Goal: Information Seeking & Learning: Learn about a topic

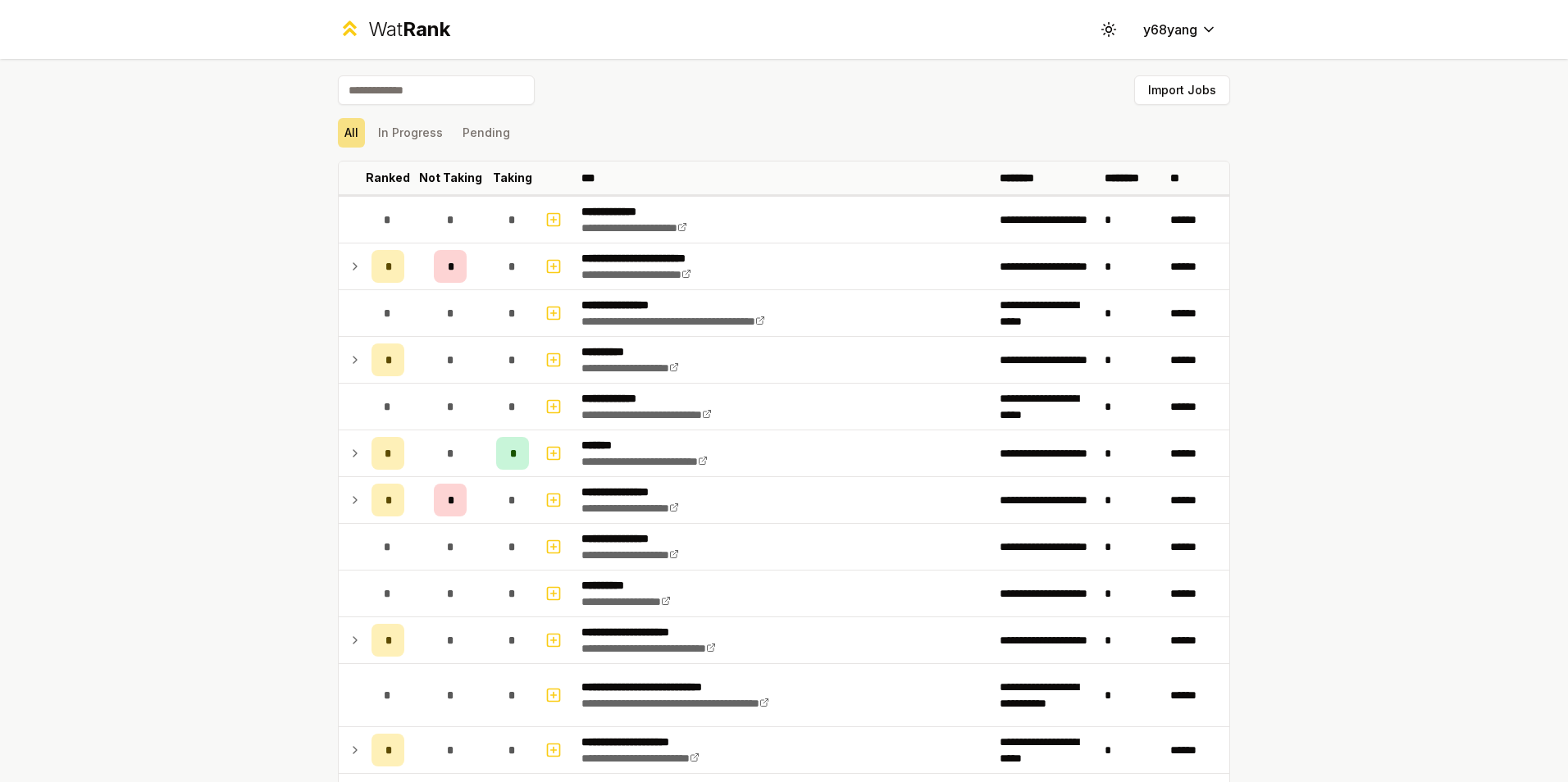
scroll to position [1777, 0]
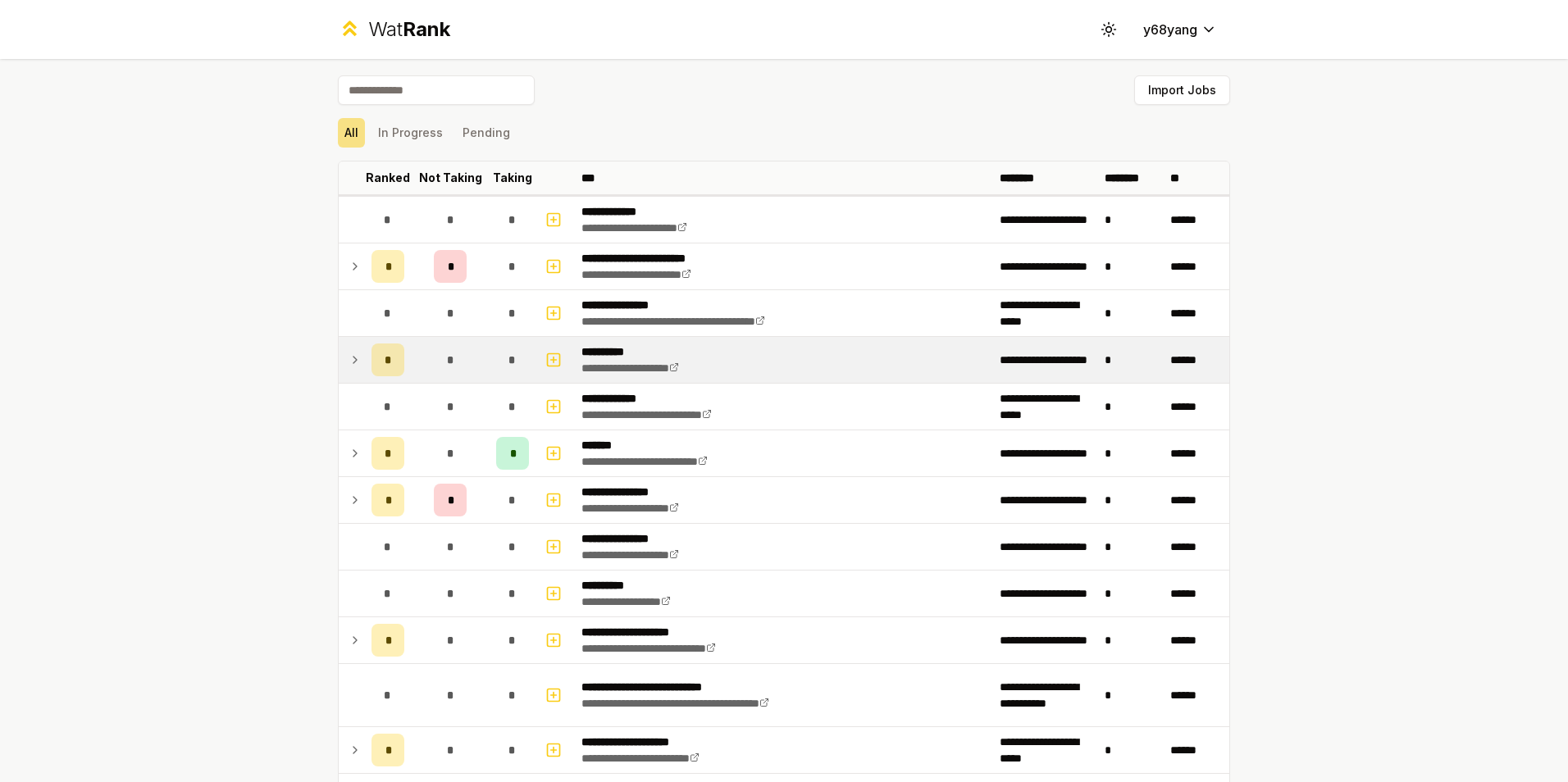
click at [338, 360] on td at bounding box center [352, 360] width 26 height 46
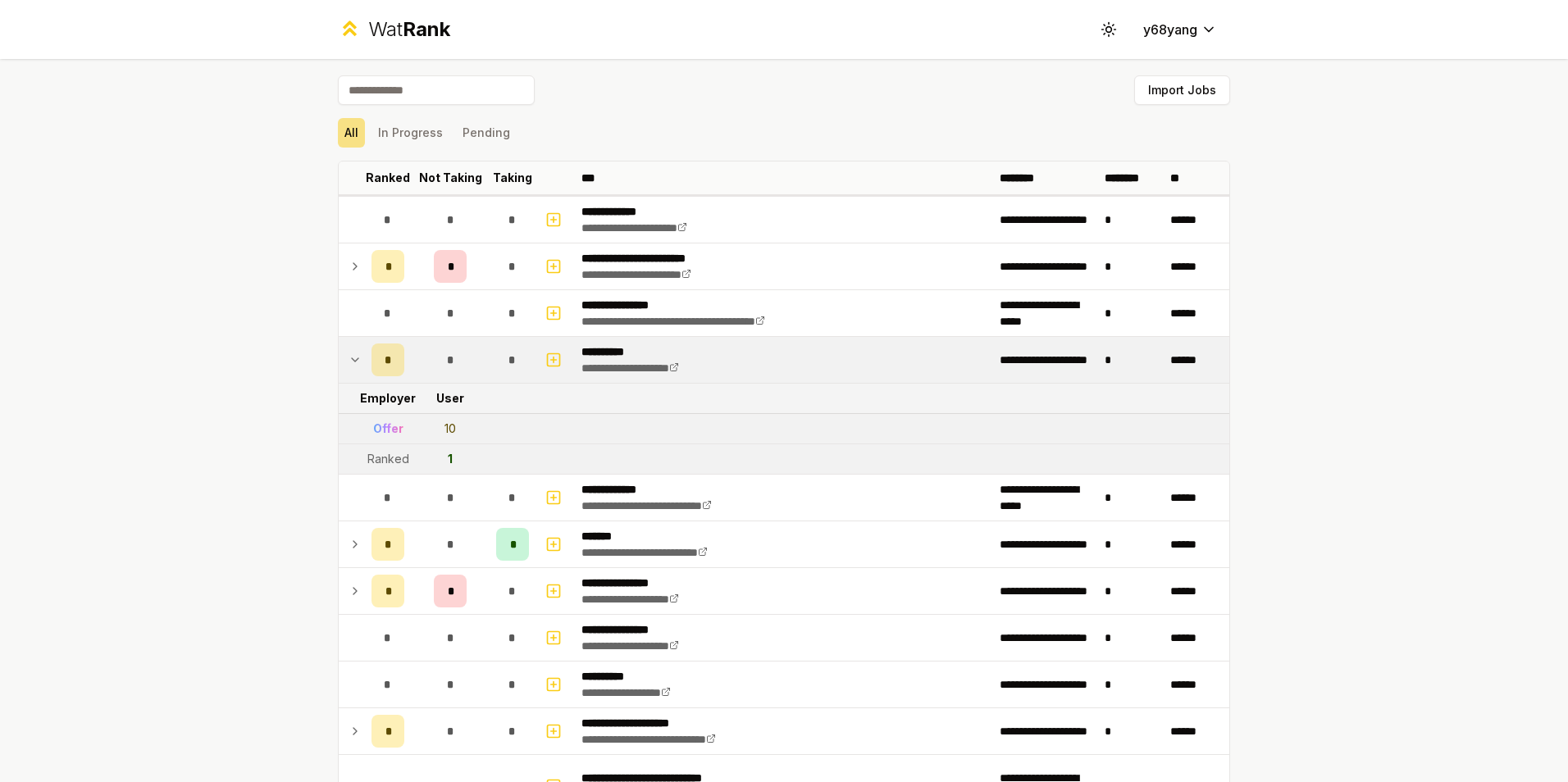
click at [338, 360] on td at bounding box center [352, 360] width 26 height 46
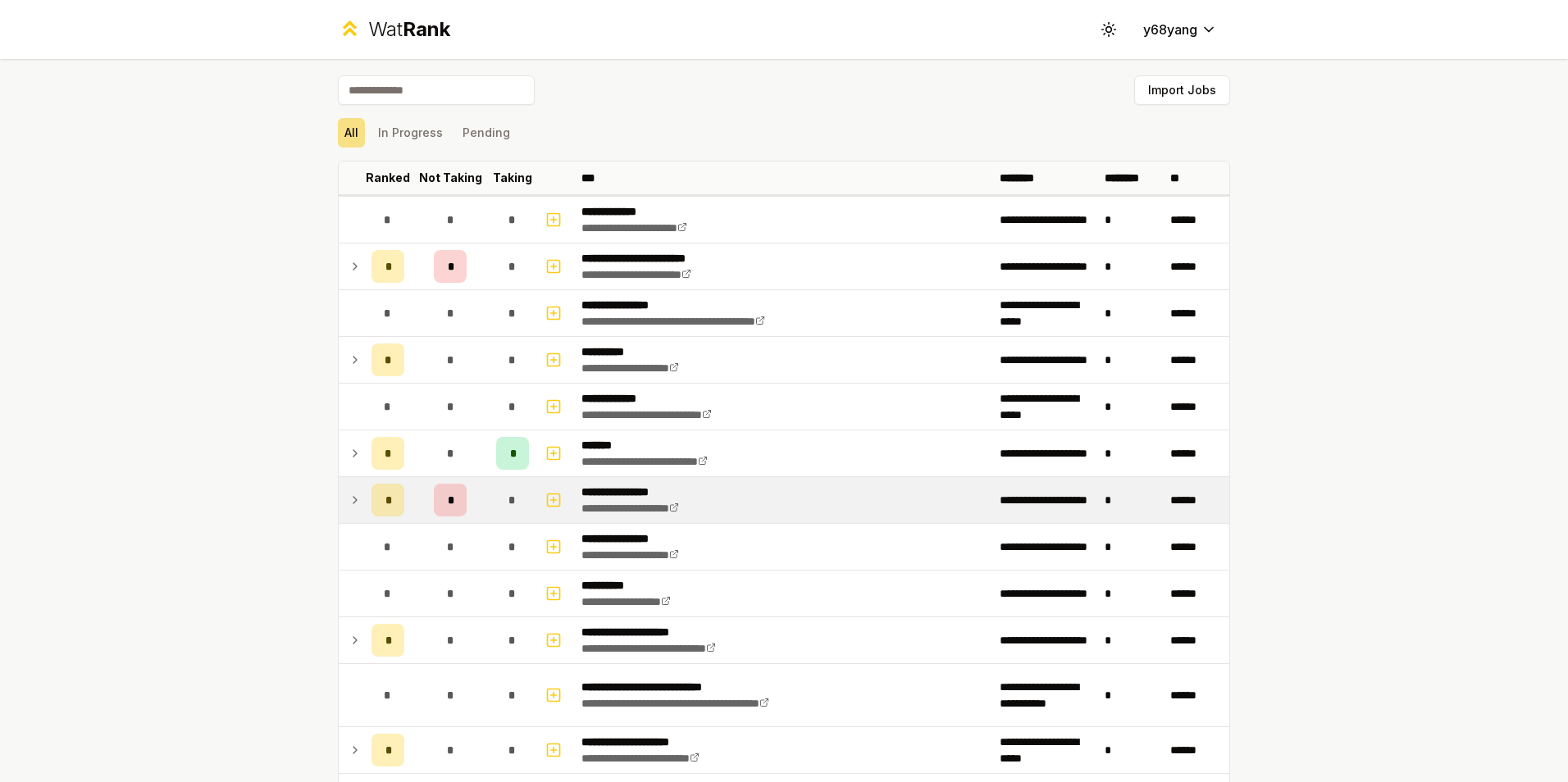
click at [365, 497] on td "*" at bounding box center [388, 500] width 46 height 46
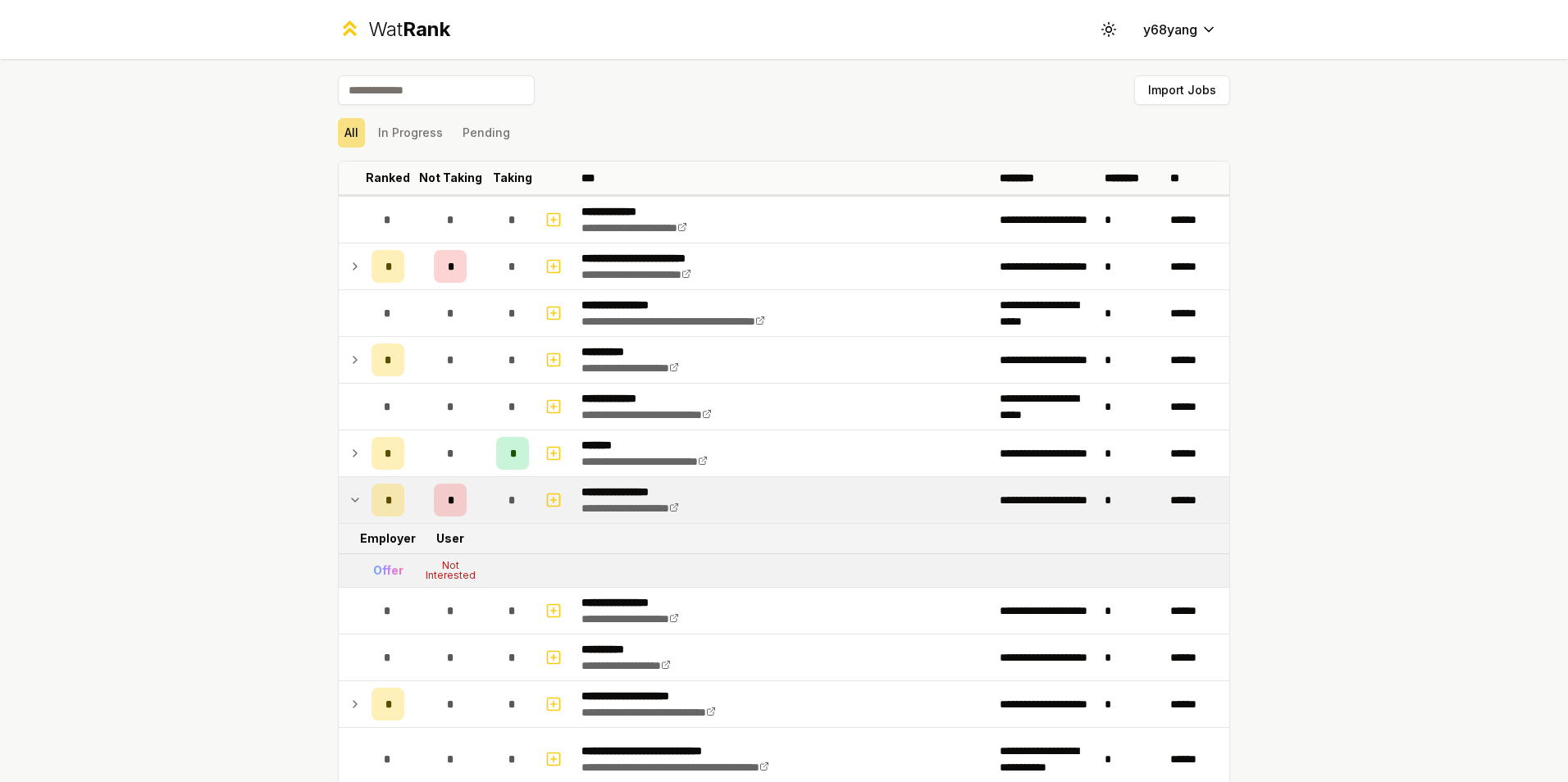
click at [365, 497] on td "*" at bounding box center [388, 500] width 46 height 46
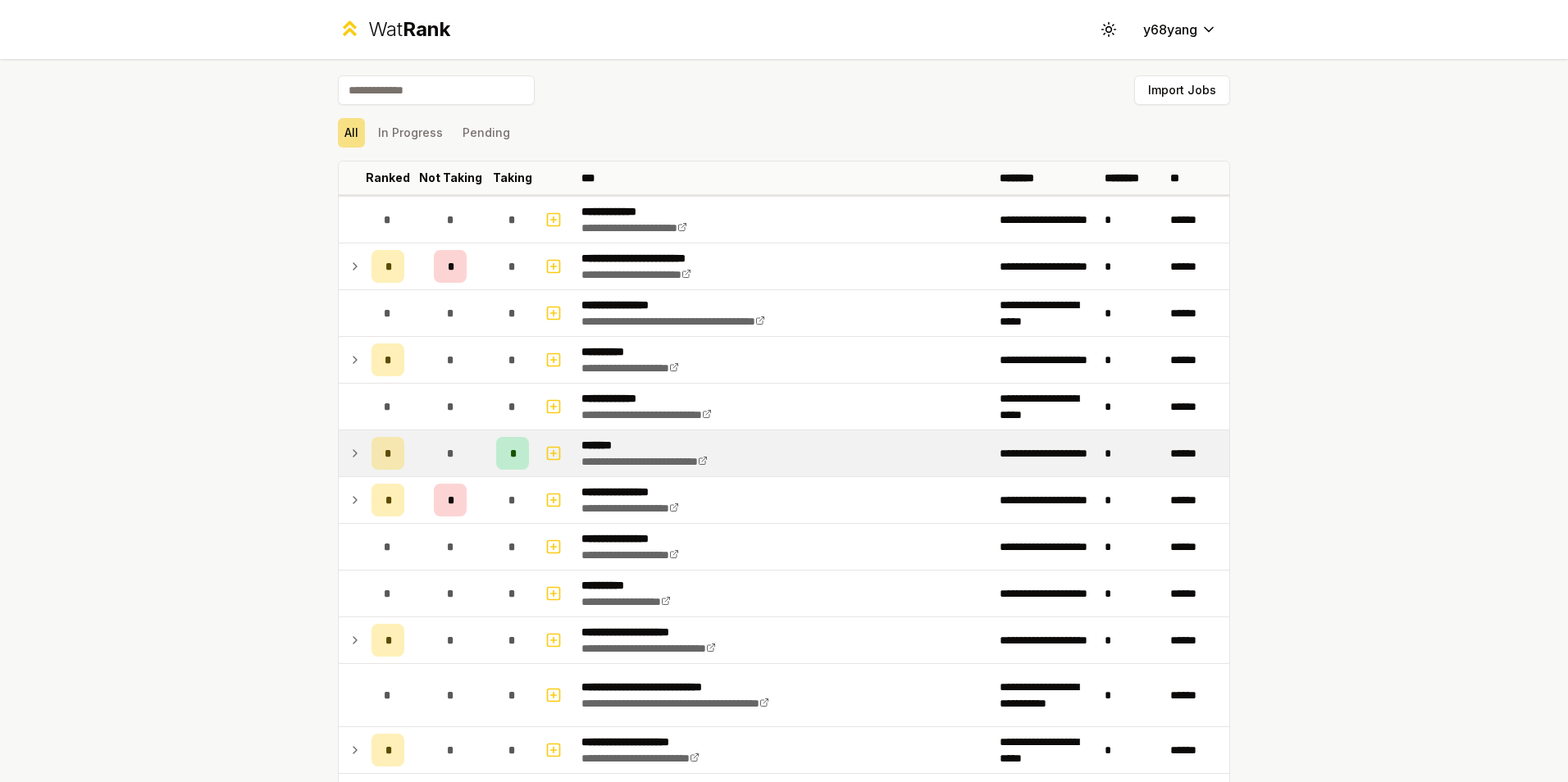
click at [351, 443] on td at bounding box center [352, 454] width 26 height 46
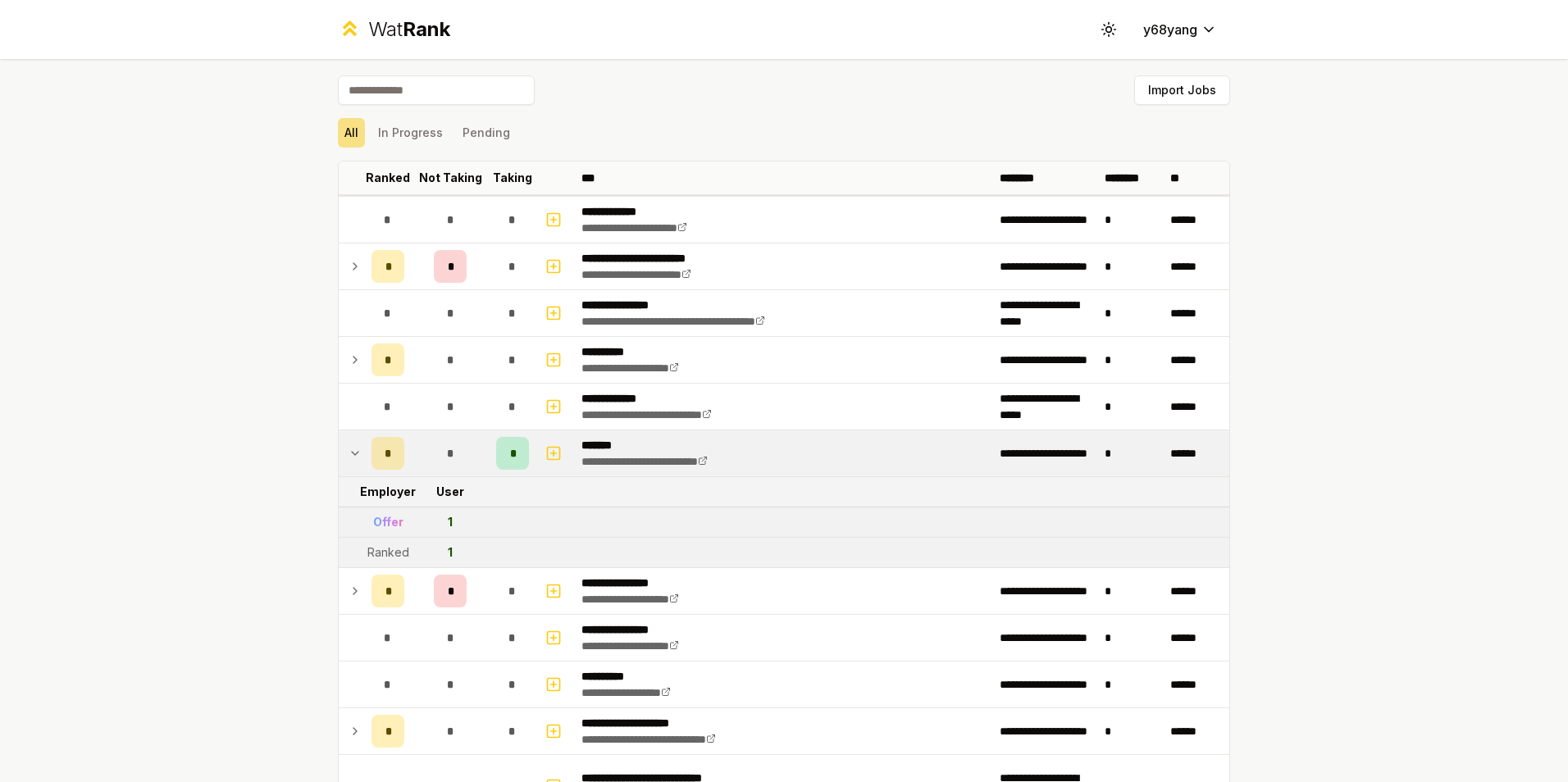
click at [351, 443] on td at bounding box center [352, 454] width 26 height 46
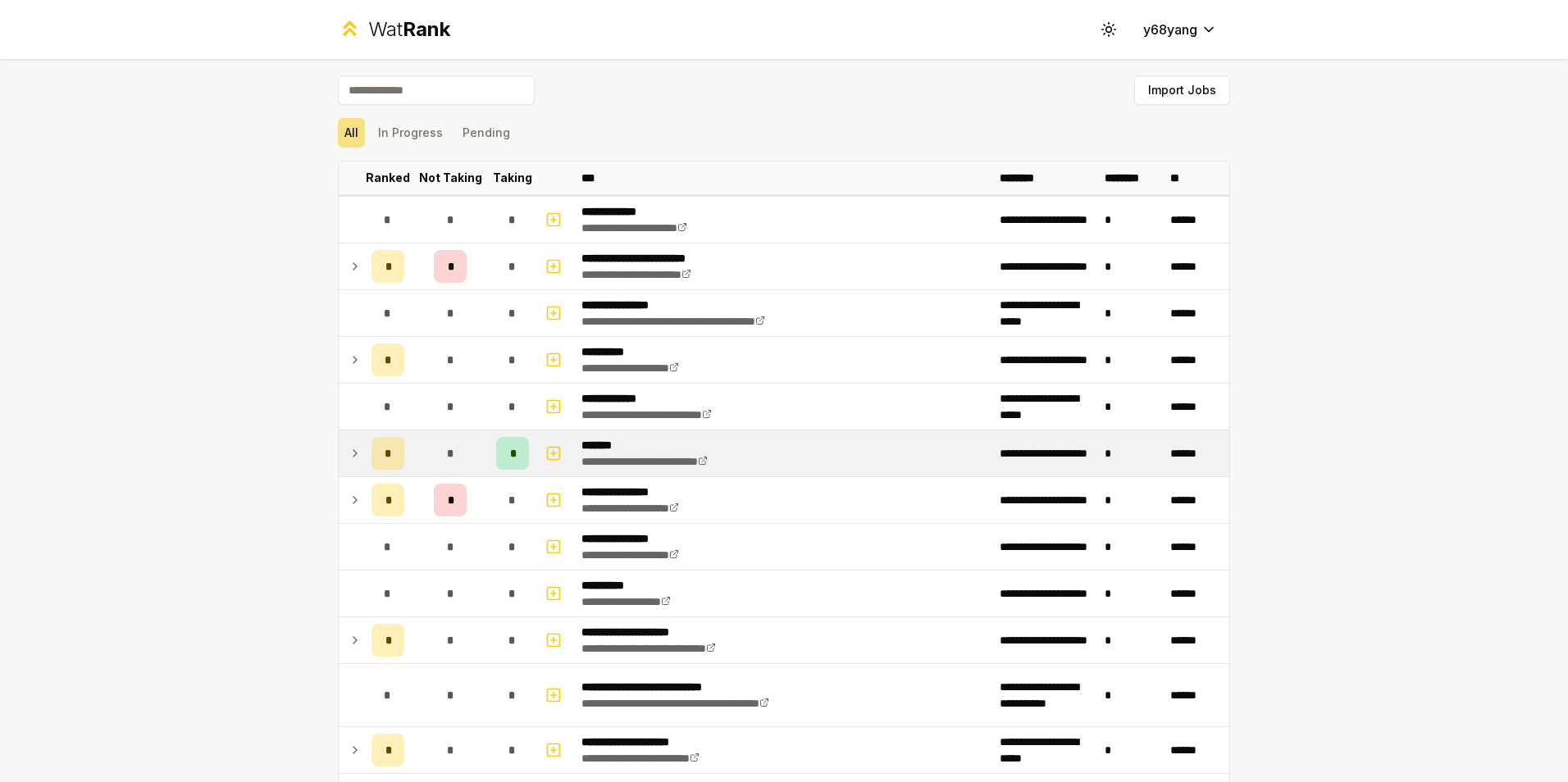
click at [348, 455] on icon at bounding box center [355, 454] width 13 height 20
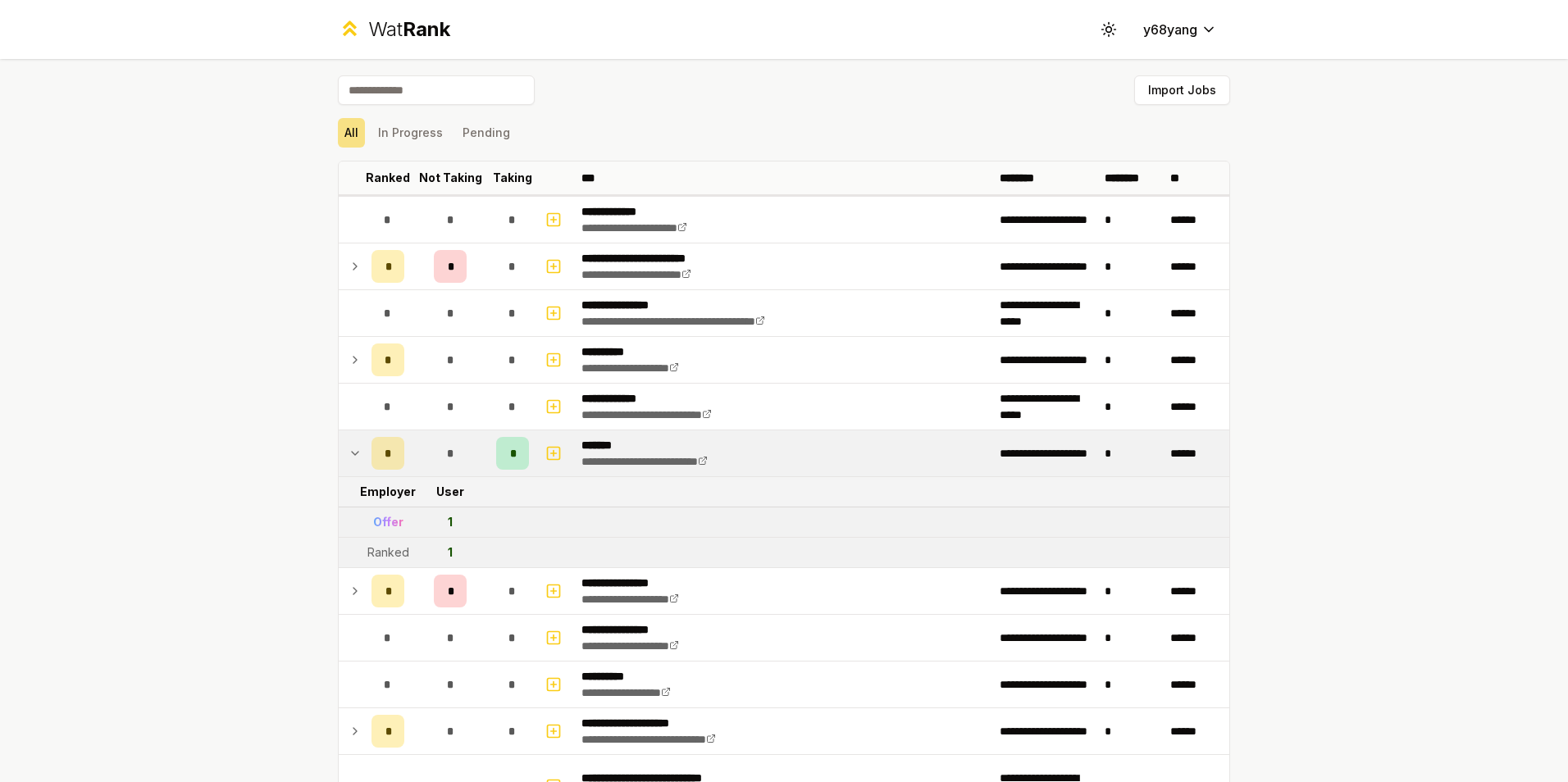
click at [352, 455] on icon at bounding box center [355, 454] width 7 height 3
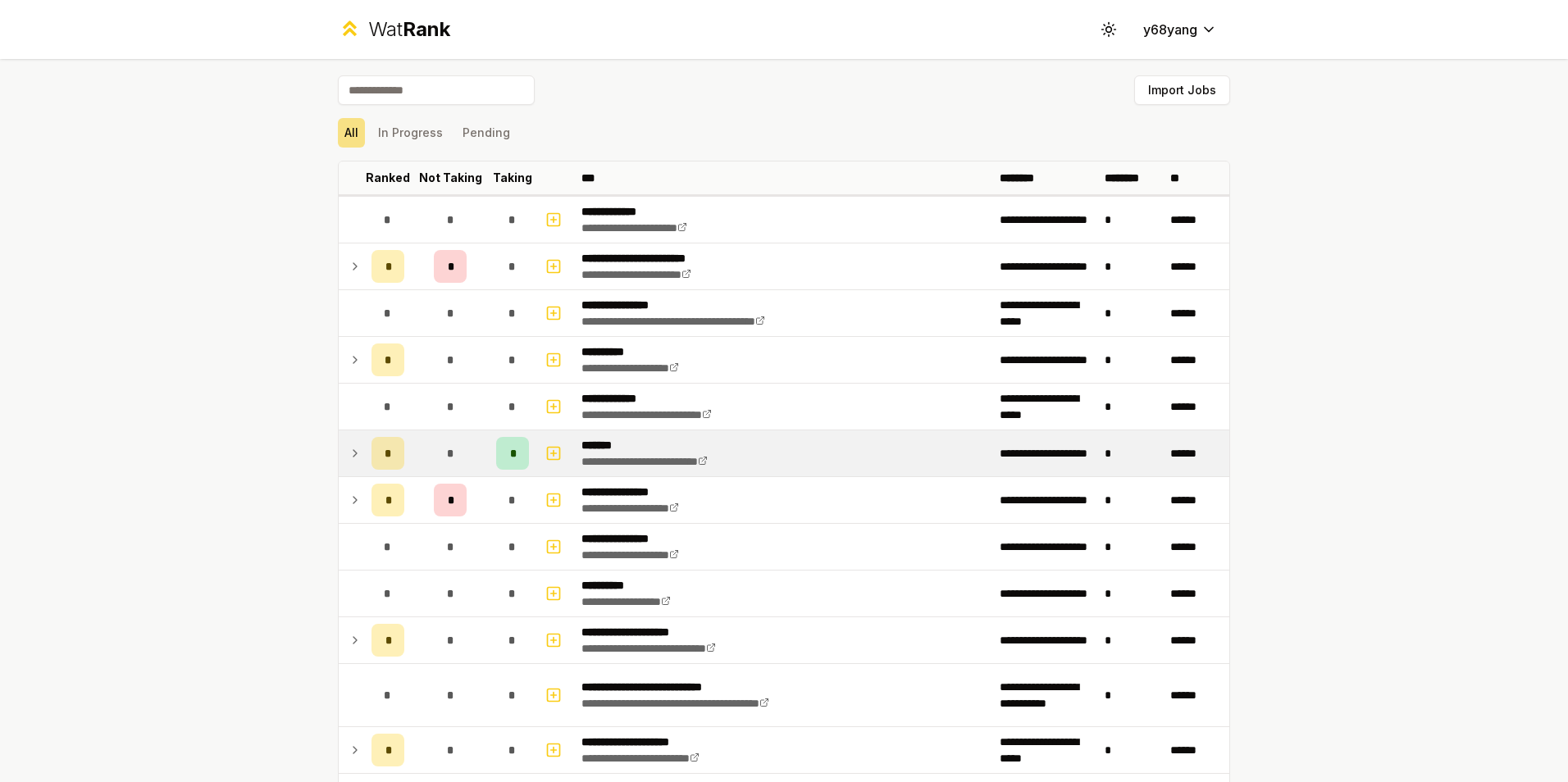
click at [348, 455] on icon at bounding box center [355, 454] width 13 height 20
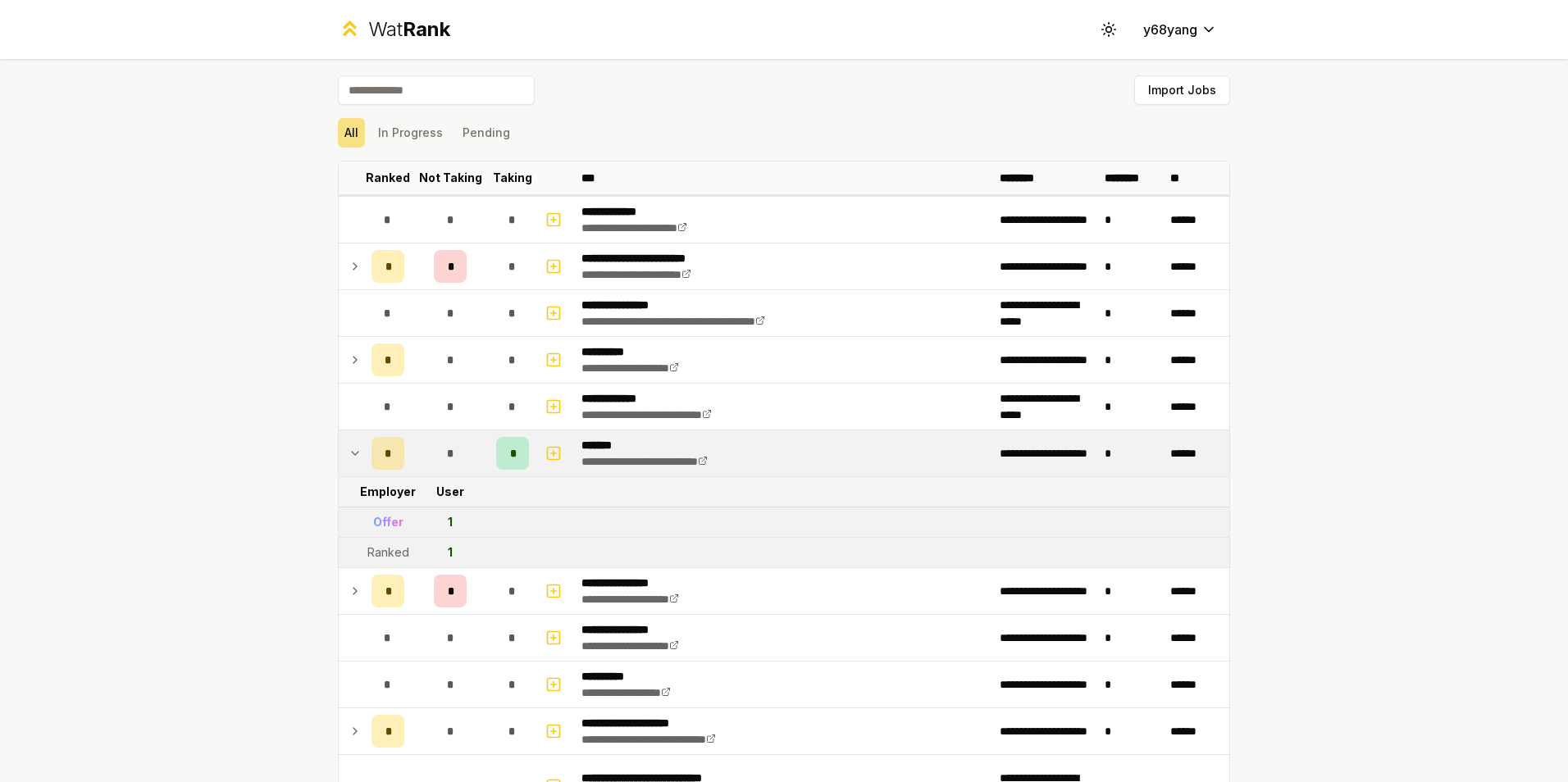
click at [352, 455] on icon at bounding box center [355, 454] width 7 height 3
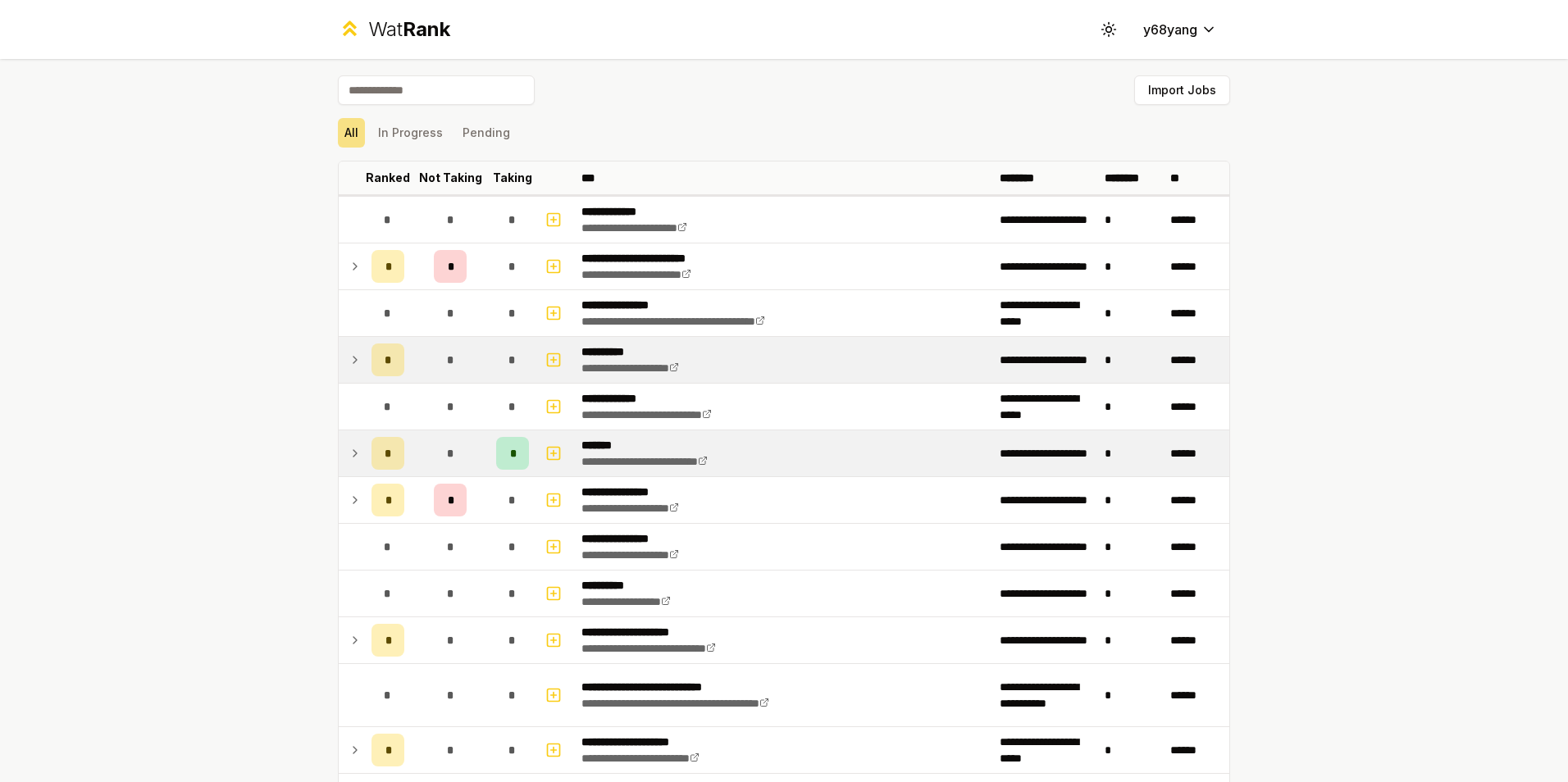
click at [348, 361] on icon at bounding box center [355, 360] width 13 height 20
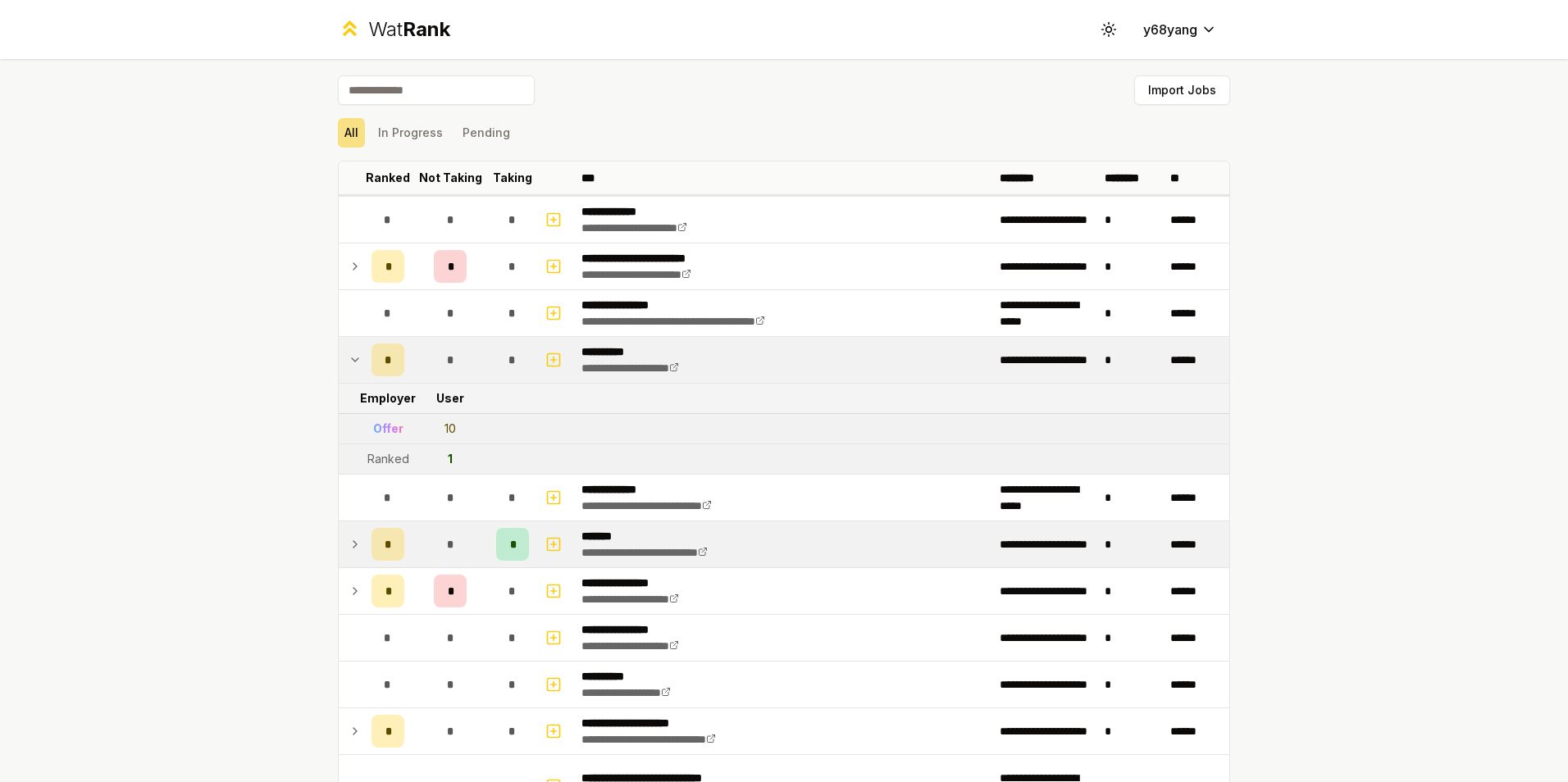
click at [348, 361] on icon at bounding box center [355, 360] width 13 height 20
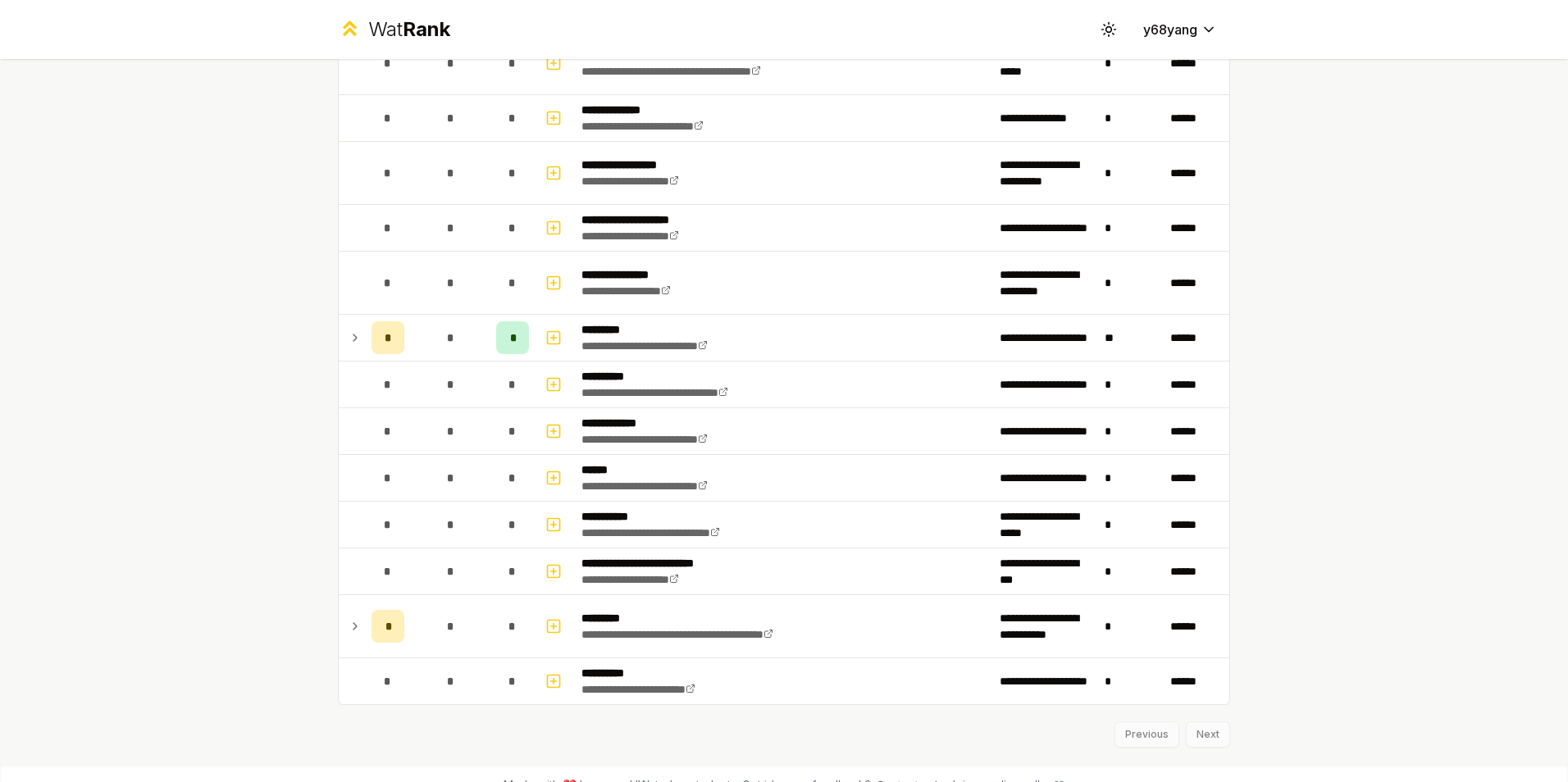
scroll to position [2732, 0]
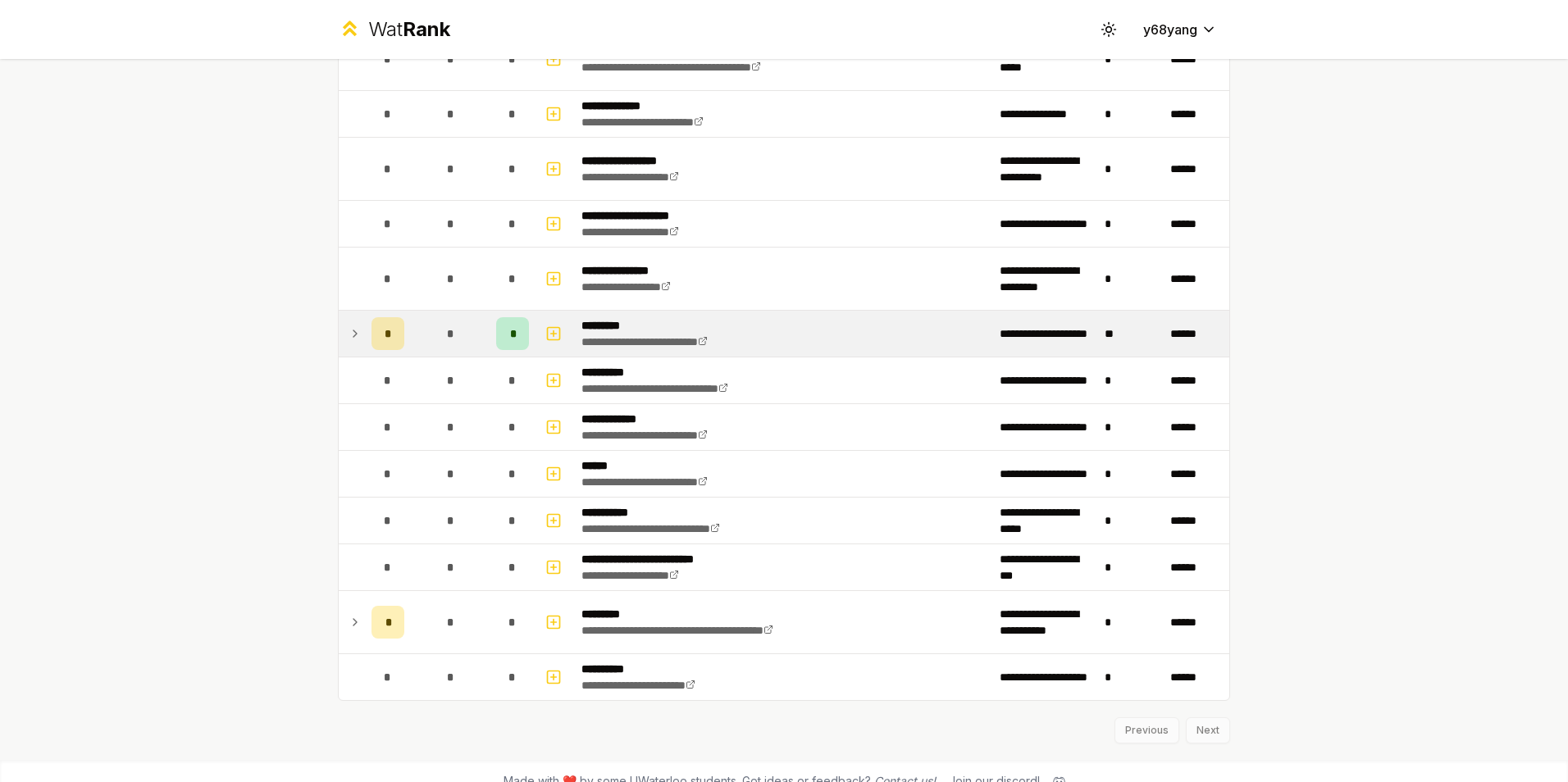
click at [352, 334] on icon at bounding box center [355, 334] width 13 height 20
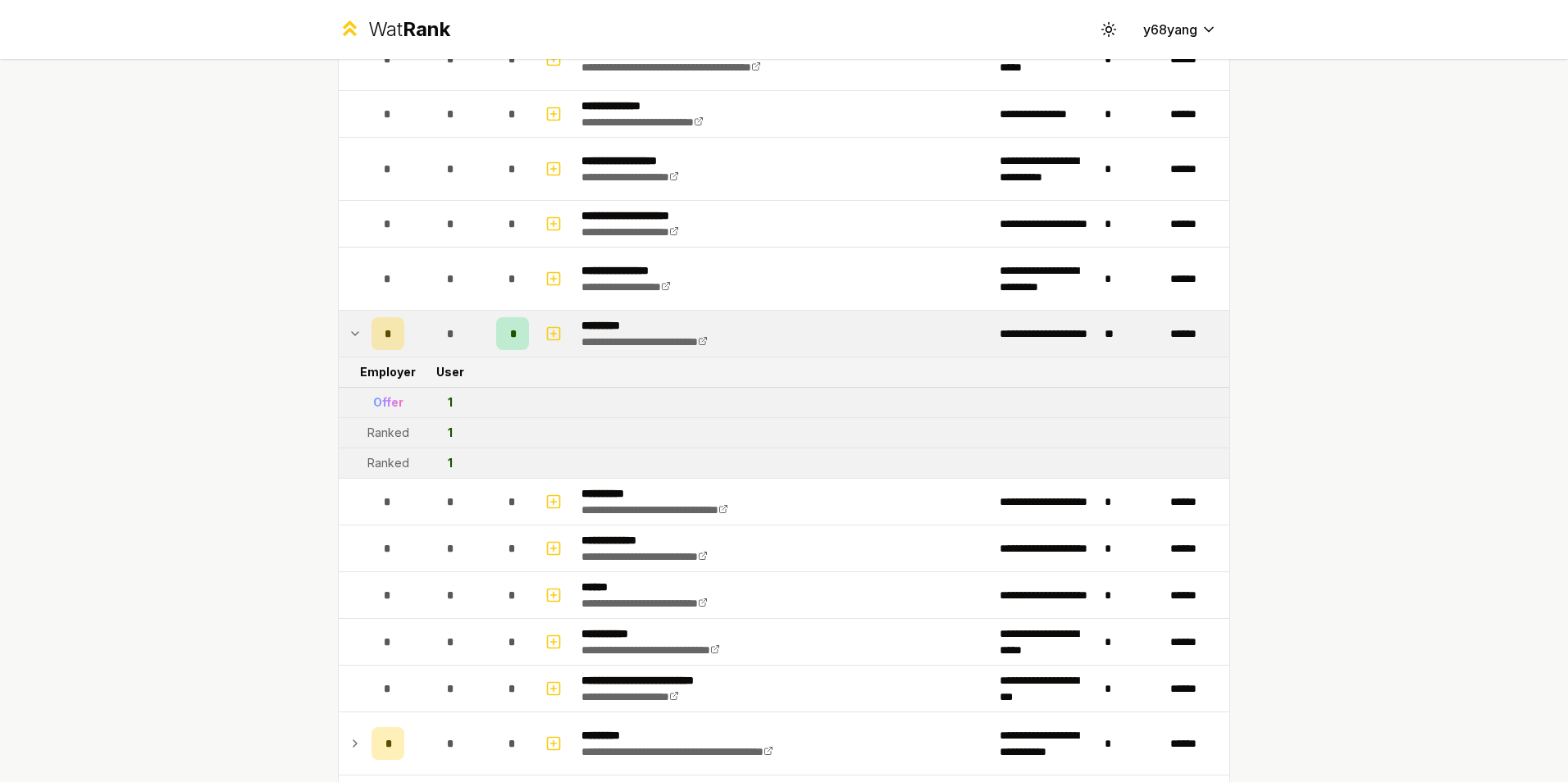
click at [352, 334] on icon at bounding box center [355, 334] width 13 height 20
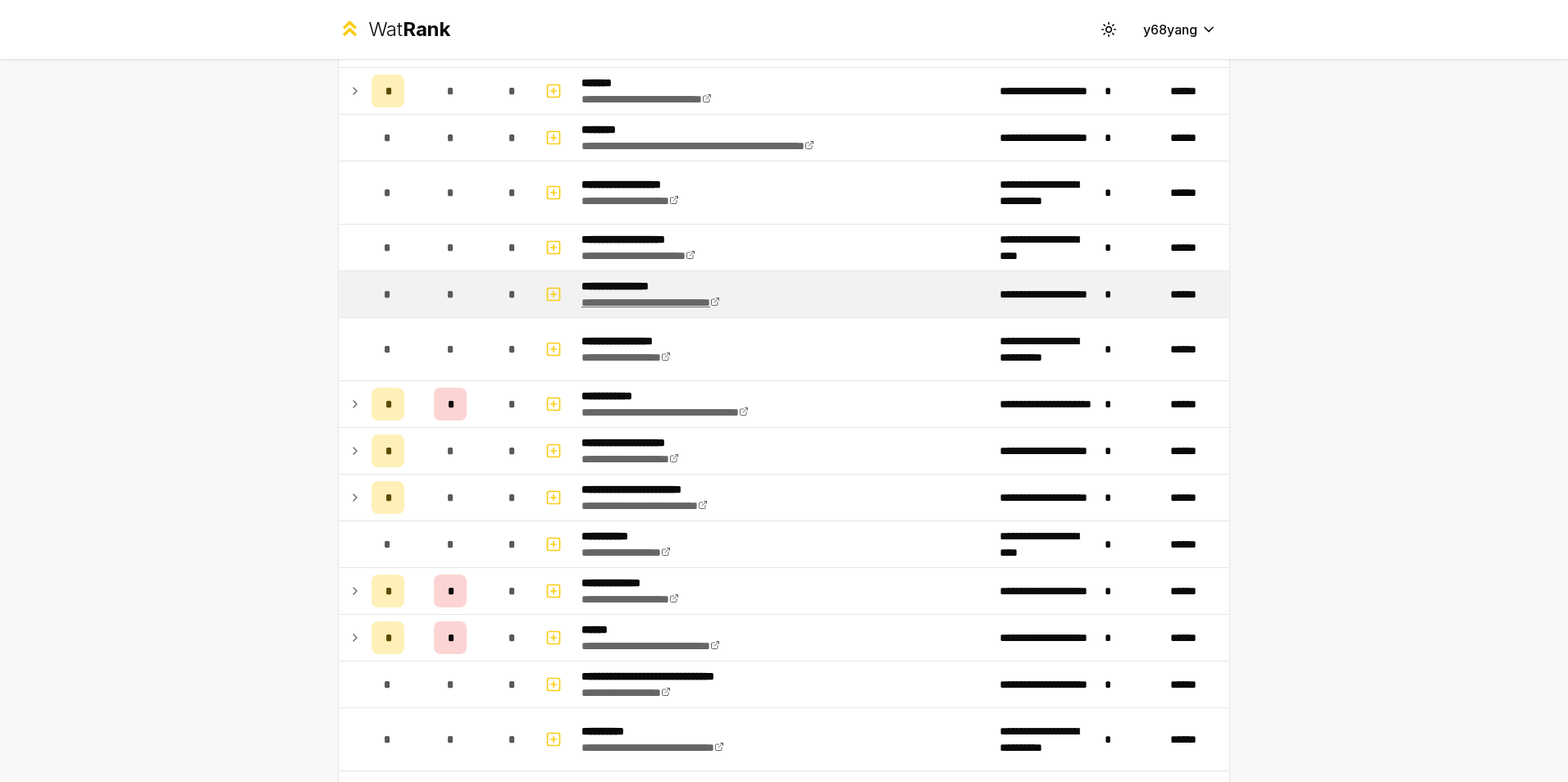
scroll to position [1503, 0]
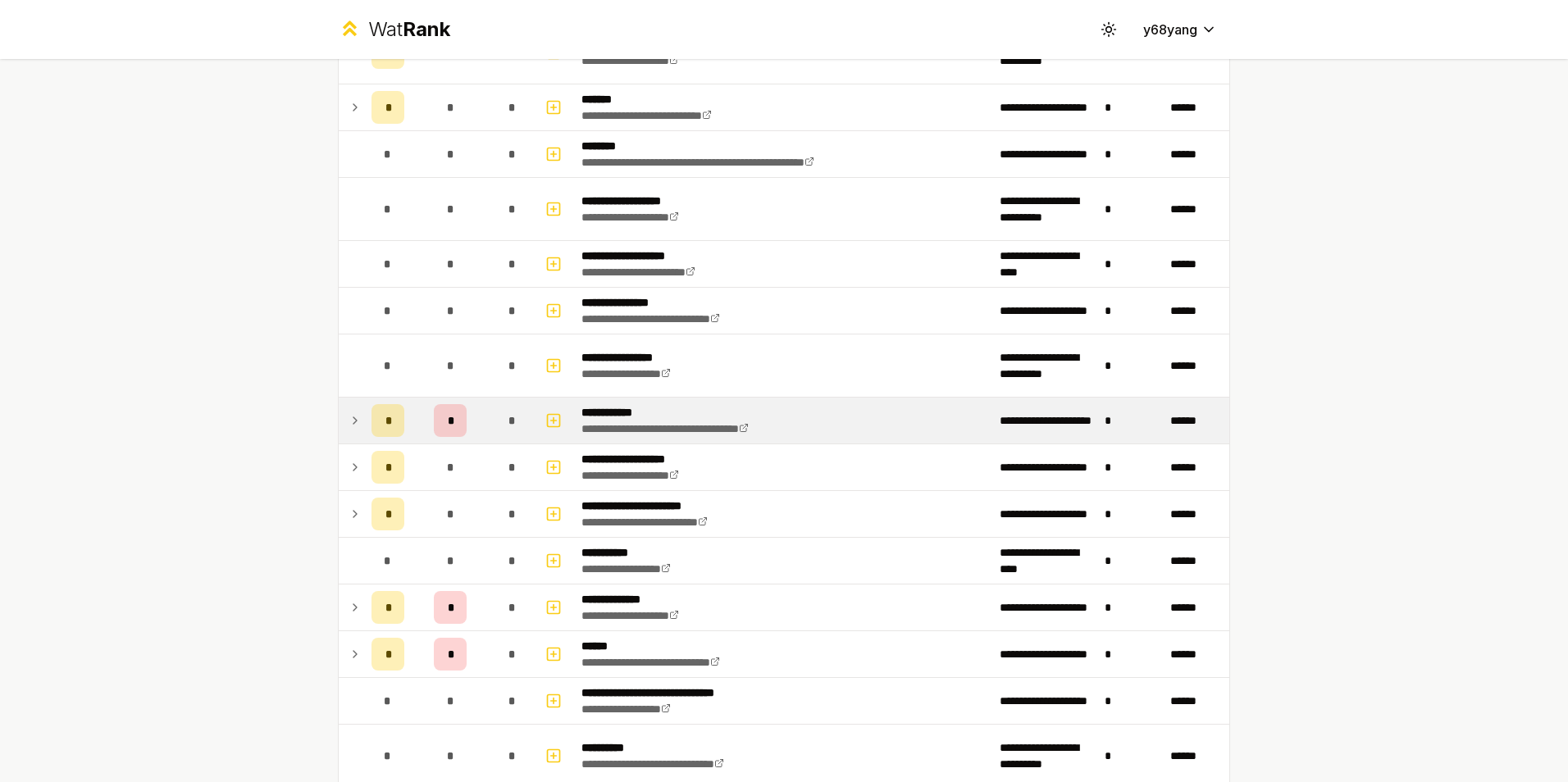
click at [341, 427] on td at bounding box center [352, 421] width 26 height 46
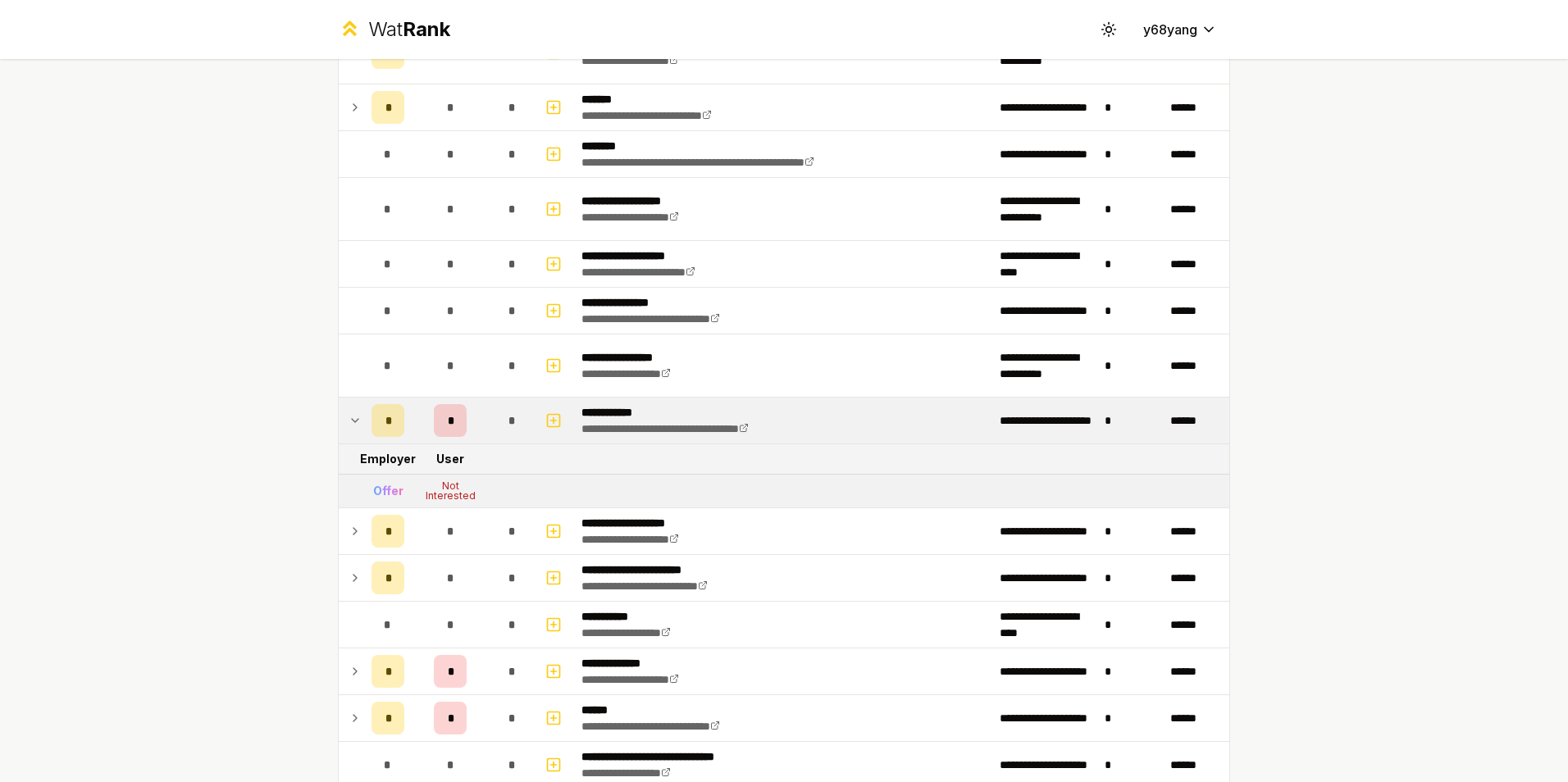
click at [341, 427] on td at bounding box center [352, 421] width 26 height 46
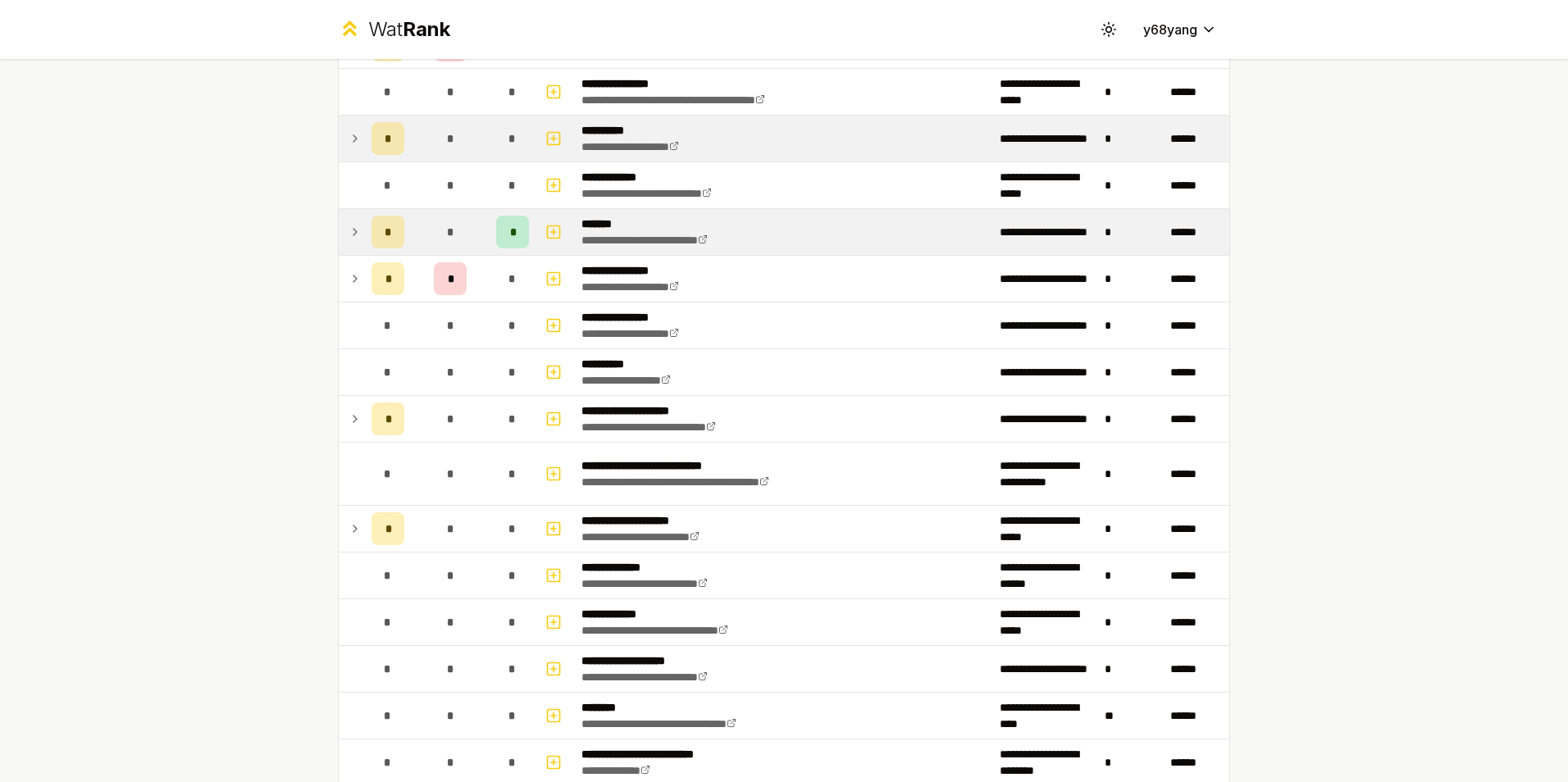
scroll to position [137, 0]
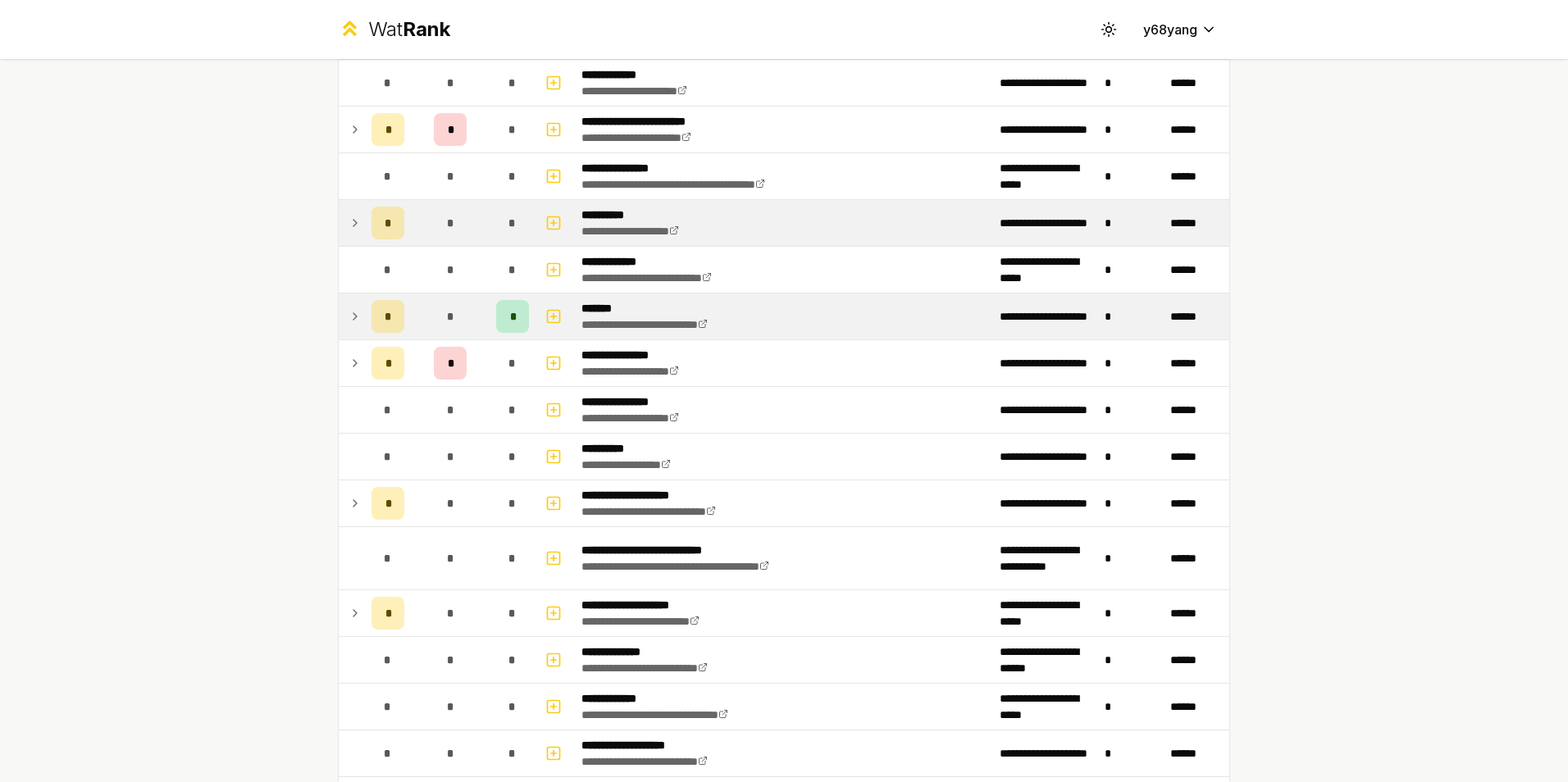
click at [347, 327] on td at bounding box center [352, 317] width 26 height 46
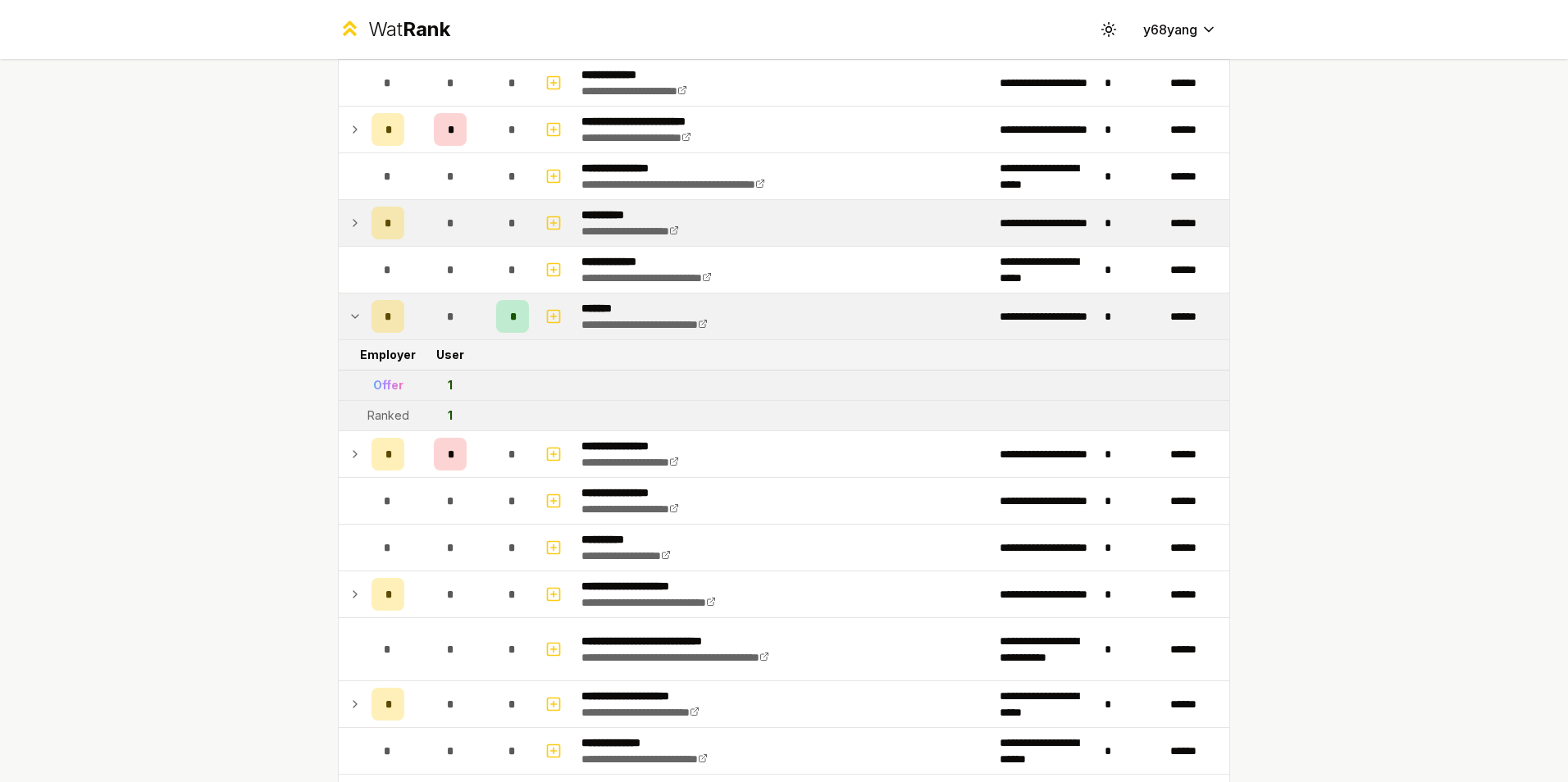
click at [348, 326] on icon at bounding box center [355, 317] width 13 height 20
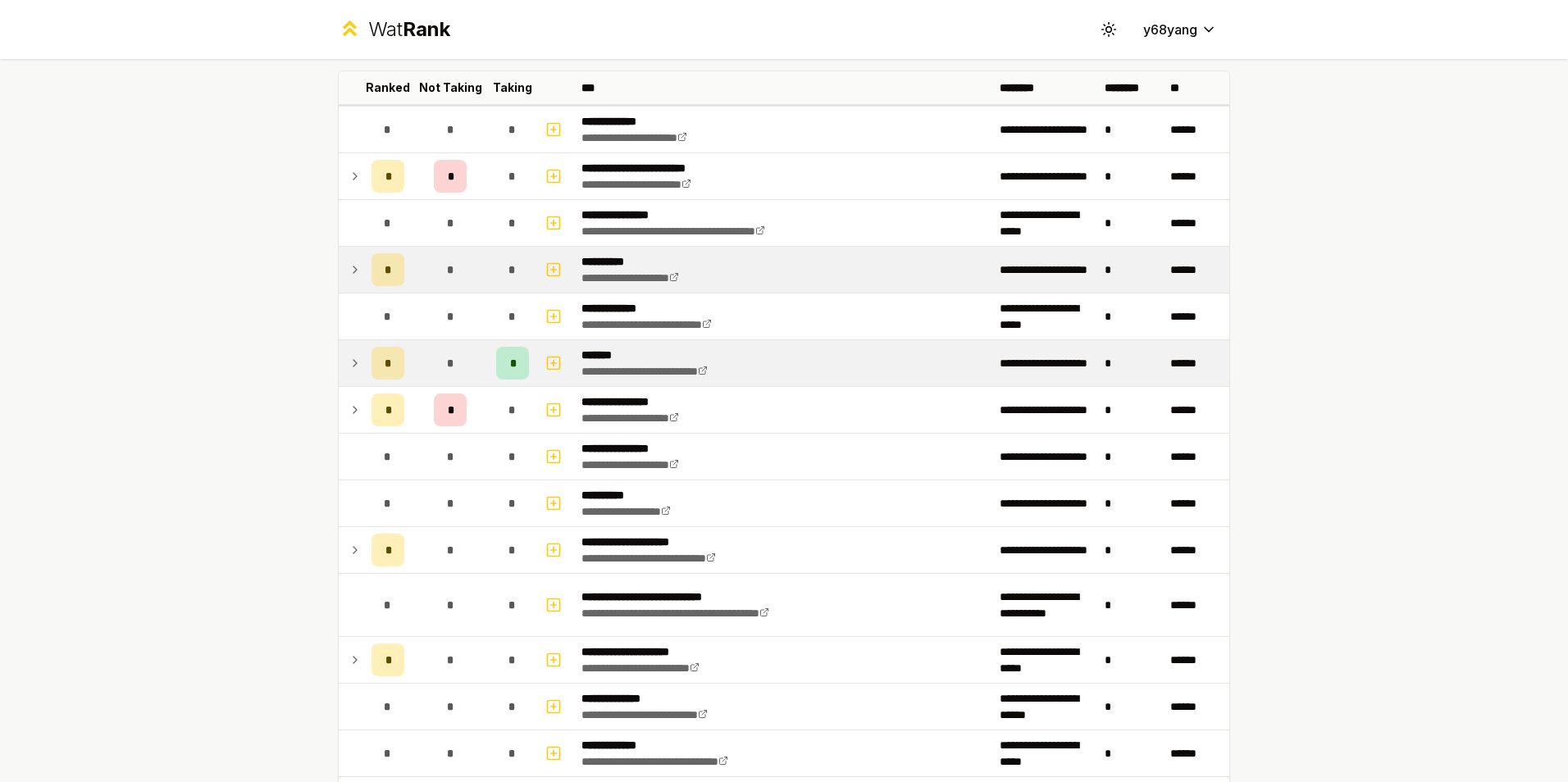
scroll to position [0, 0]
